Goal: Find specific page/section: Find specific page/section

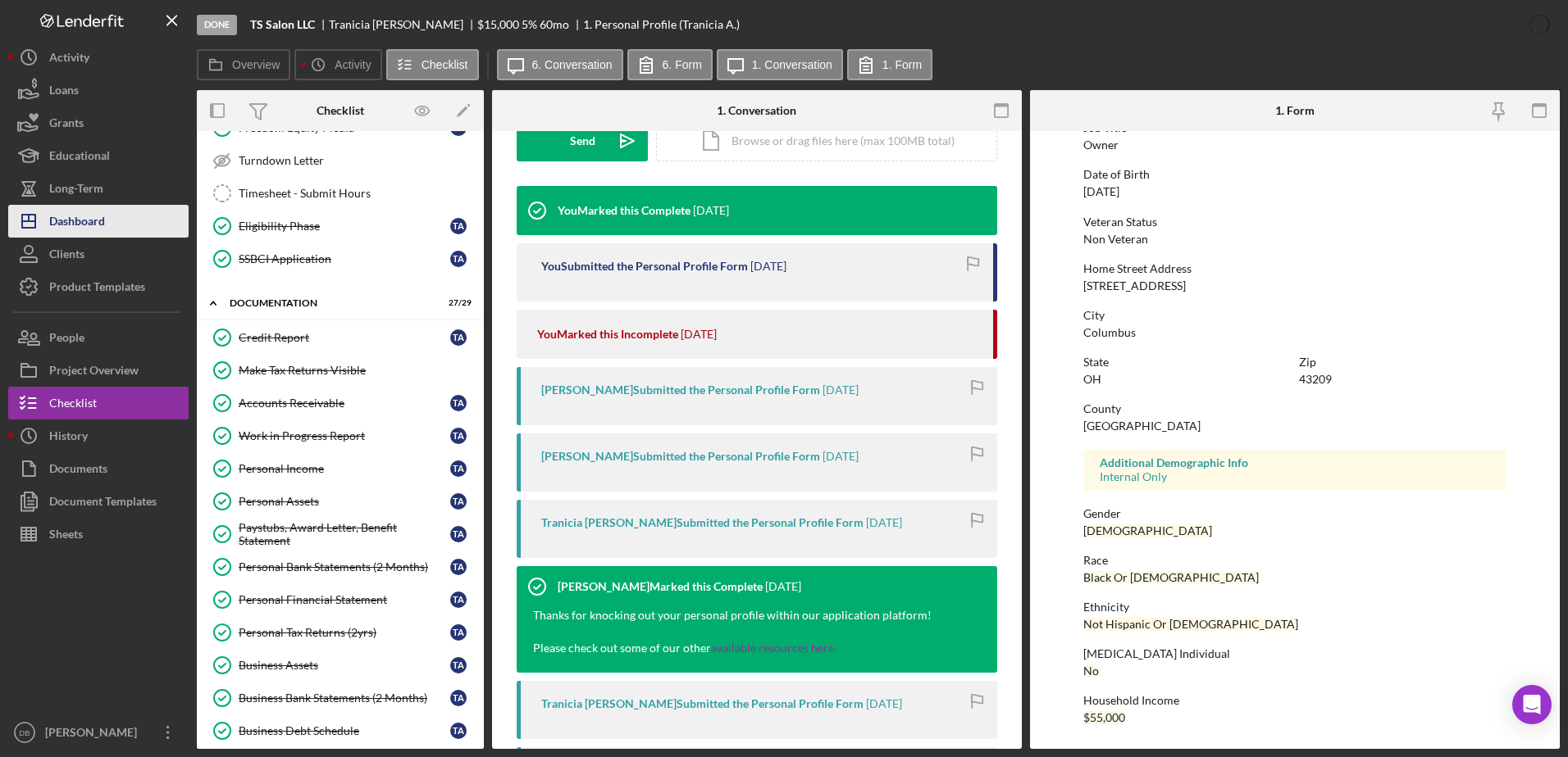
scroll to position [492, 0]
click at [121, 210] on button "Icon/Dashboard Dashboard" at bounding box center [98, 221] width 180 height 32
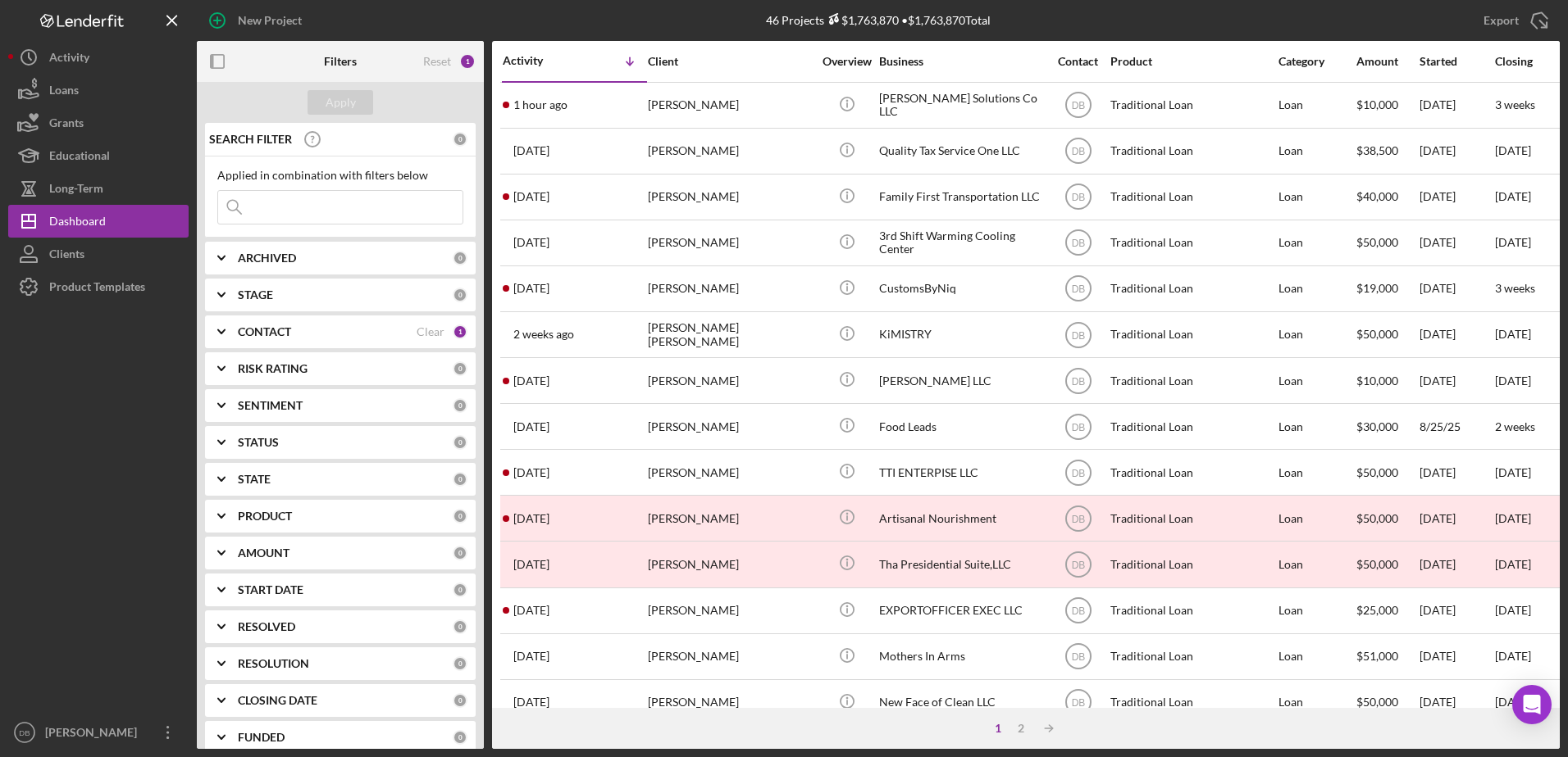
click at [325, 219] on input at bounding box center [340, 207] width 244 height 32
click at [259, 98] on div "Apply" at bounding box center [340, 102] width 287 height 41
click at [292, 235] on div "Applied in combination with filters below Icon/Menu Close" at bounding box center [340, 196] width 271 height 81
click at [287, 208] on input at bounding box center [340, 207] width 244 height 32
drag, startPoint x: 325, startPoint y: 207, endPoint x: 332, endPoint y: 213, distance: 9.2
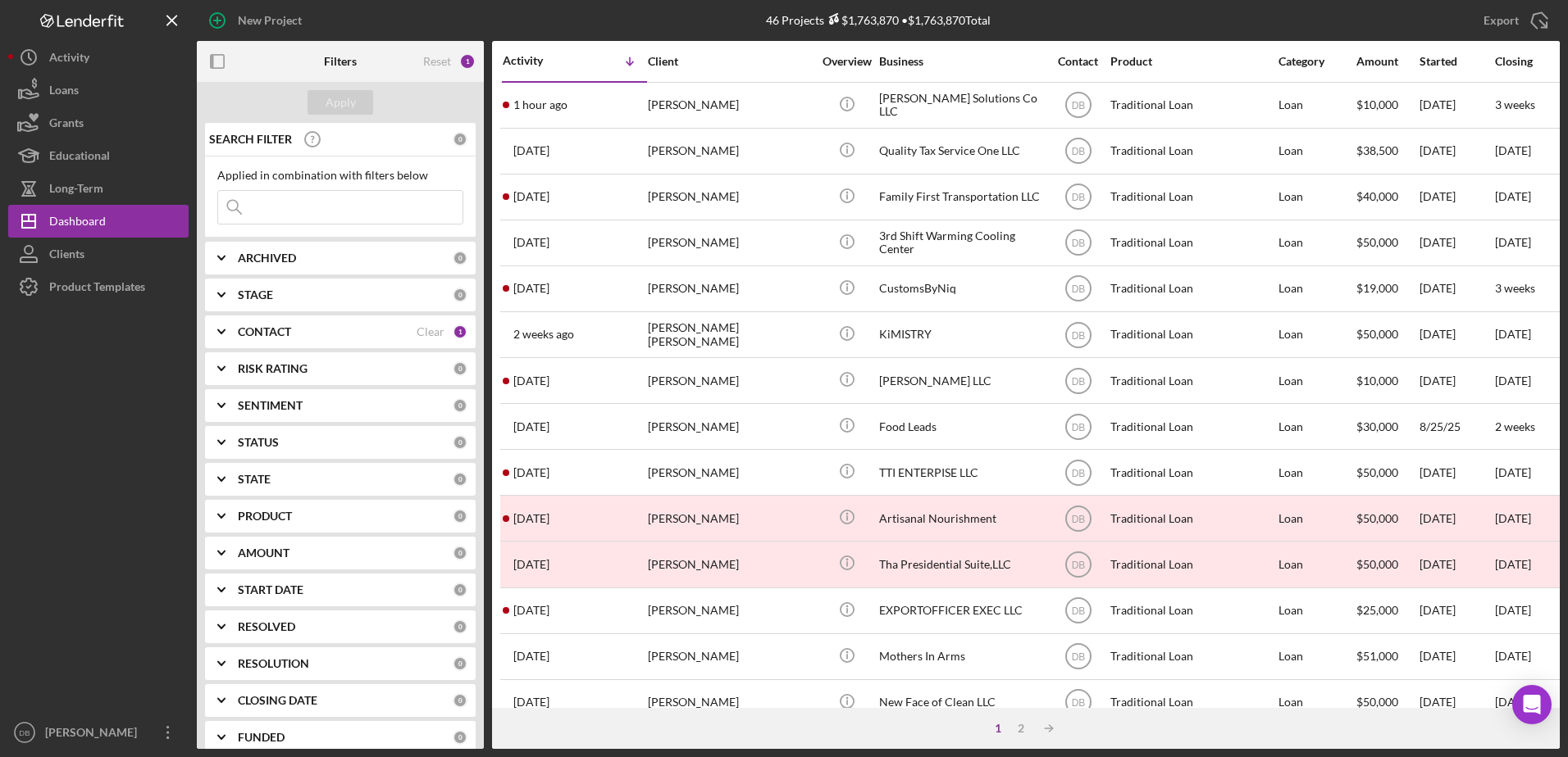
click at [332, 213] on input at bounding box center [340, 207] width 244 height 32
click at [330, 202] on input at bounding box center [340, 207] width 244 height 32
click at [389, 147] on div "SEARCH FILTER" at bounding box center [329, 139] width 248 height 41
click at [365, 211] on input at bounding box center [340, 207] width 244 height 32
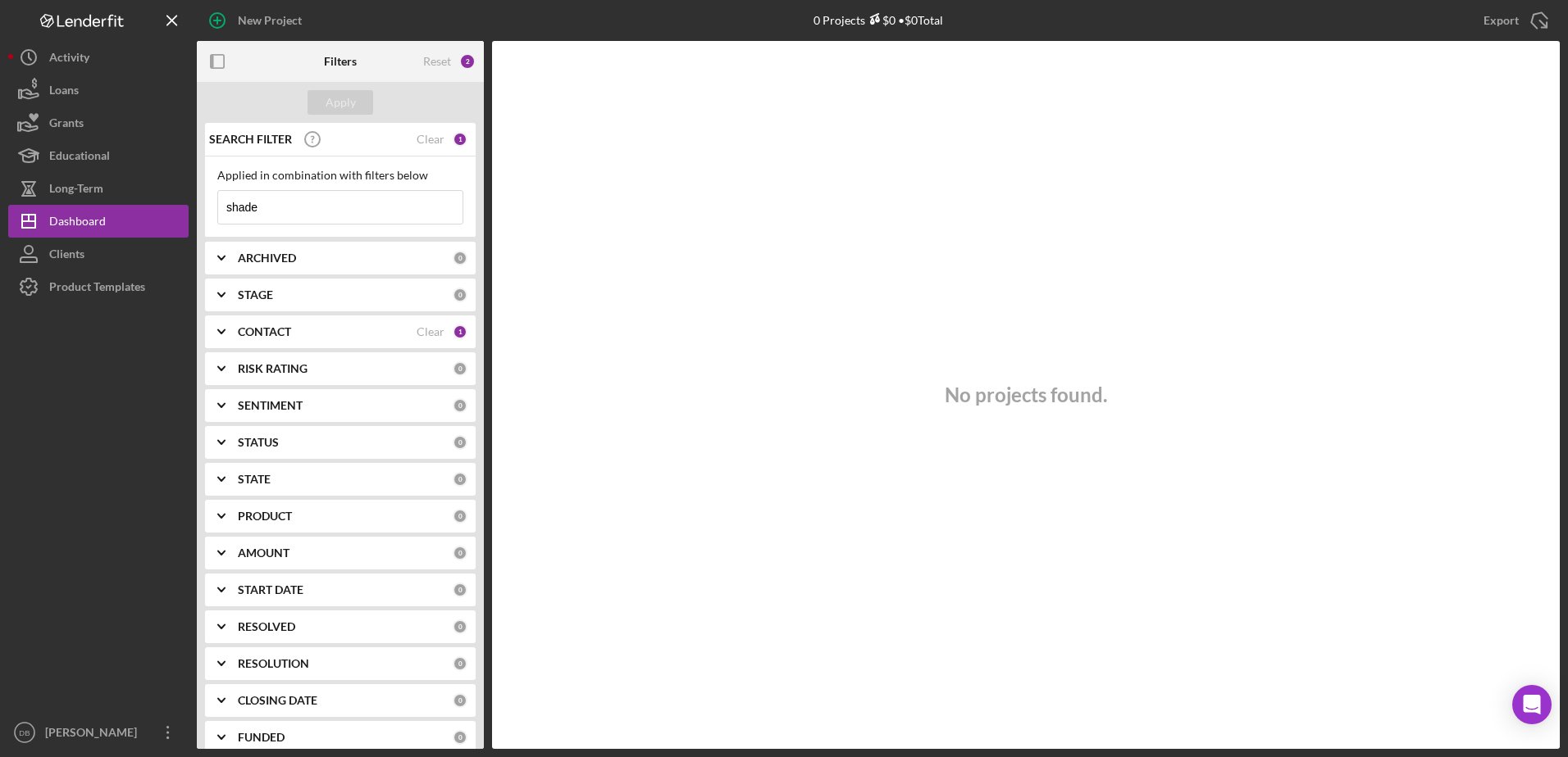
click at [360, 200] on input "shade" at bounding box center [340, 207] width 244 height 32
drag, startPoint x: 318, startPoint y: 210, endPoint x: 202, endPoint y: 218, distance: 116.3
click at [202, 218] on div "SEARCH FILTER Clear 1 Applied in combination with filters below shade Icon/Menu…" at bounding box center [340, 436] width 287 height 626
type input "shade"
